Goal: Task Accomplishment & Management: Manage account settings

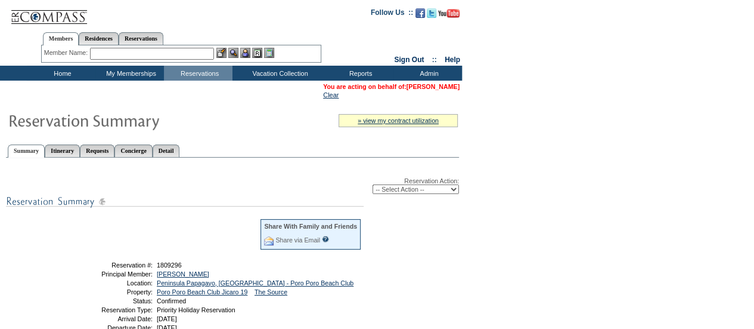
click at [423, 86] on link "[PERSON_NAME]" at bounding box center [433, 86] width 53 height 7
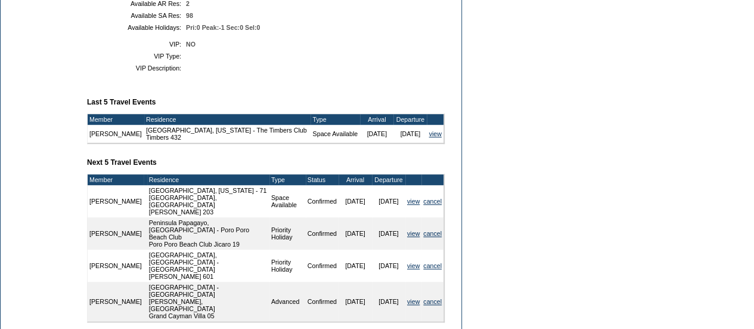
scroll to position [435, 0]
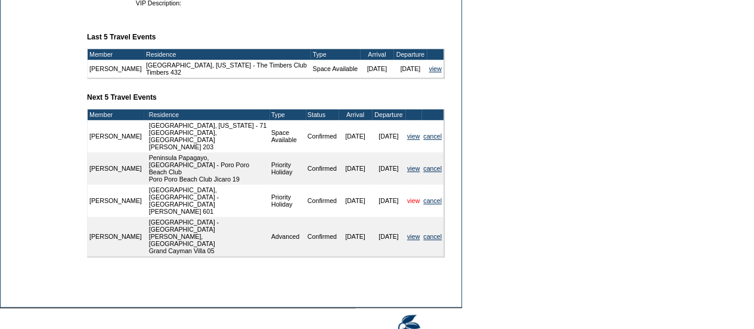
click at [414, 197] on link "view" at bounding box center [413, 200] width 13 height 7
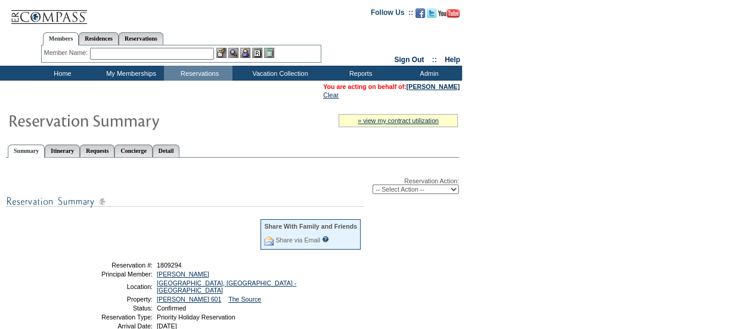
scroll to position [50, 0]
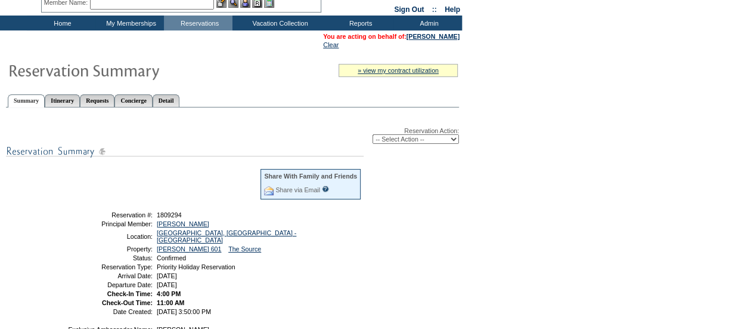
click at [399, 141] on select "-- Select Action -- Modify Reservation Dates Modify Reservation Cost Modify Occ…" at bounding box center [416, 139] width 86 height 10
select select "ChangeOccupancy"
click at [373, 135] on select "-- Select Action -- Modify Reservation Dates Modify Reservation Cost Modify Occ…" at bounding box center [416, 139] width 86 height 10
